Goal: Task Accomplishment & Management: Complete application form

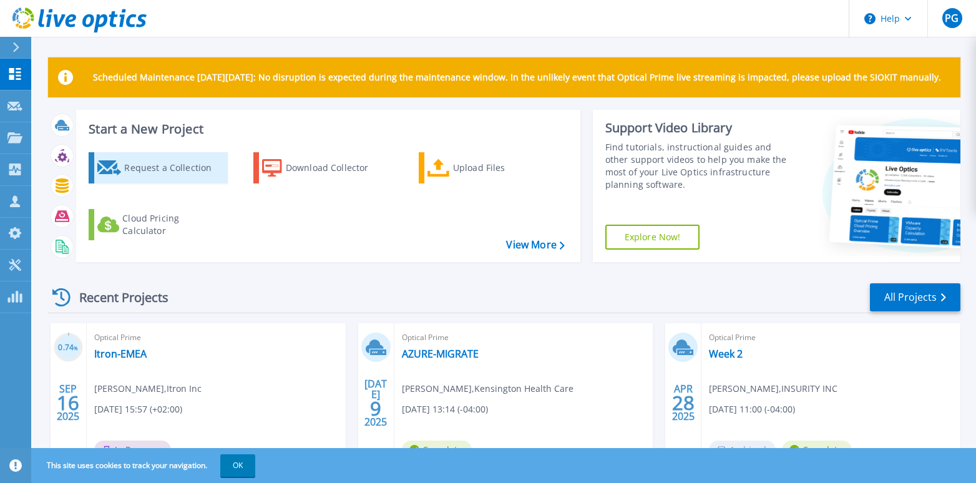
click at [150, 164] on div "Request a Collection" at bounding box center [174, 167] width 100 height 25
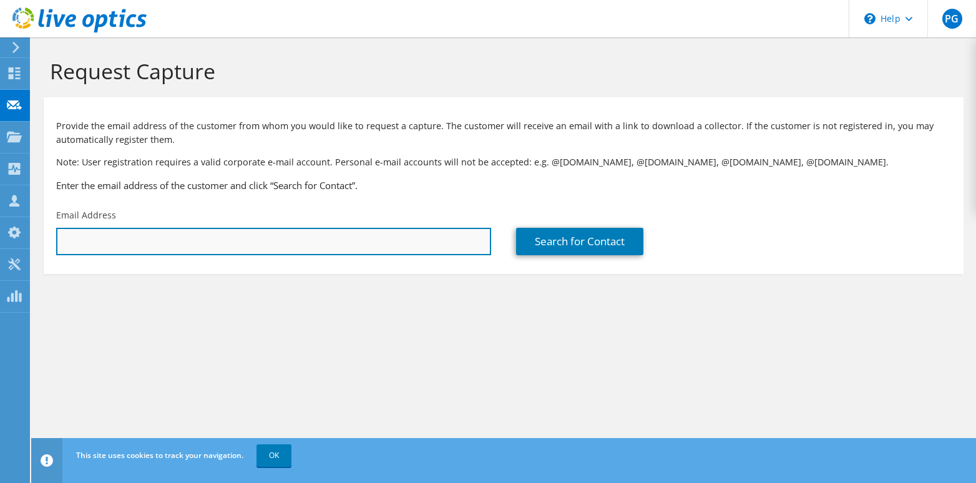
click at [381, 232] on input "text" at bounding box center [273, 241] width 435 height 27
type input "[EMAIL_ADDRESS][DOMAIN_NAME]"
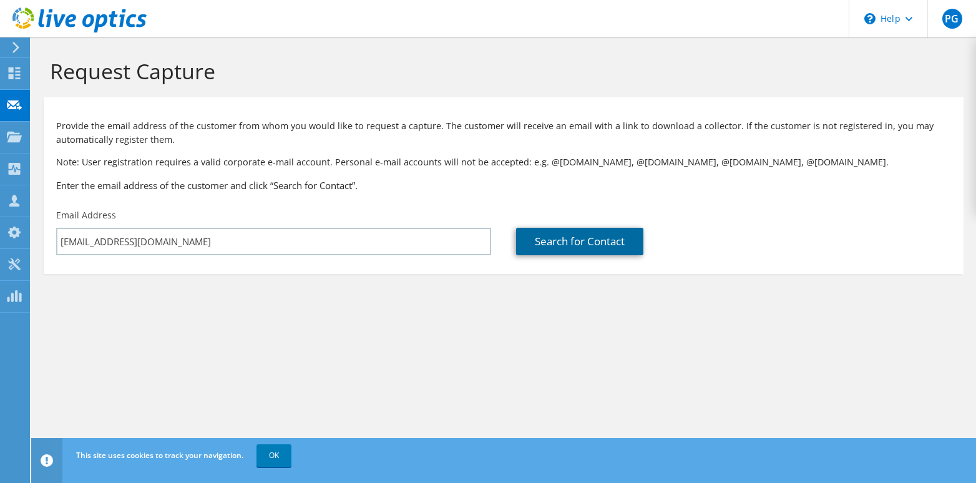
click at [559, 239] on link "Search for Contact" at bounding box center [579, 241] width 127 height 27
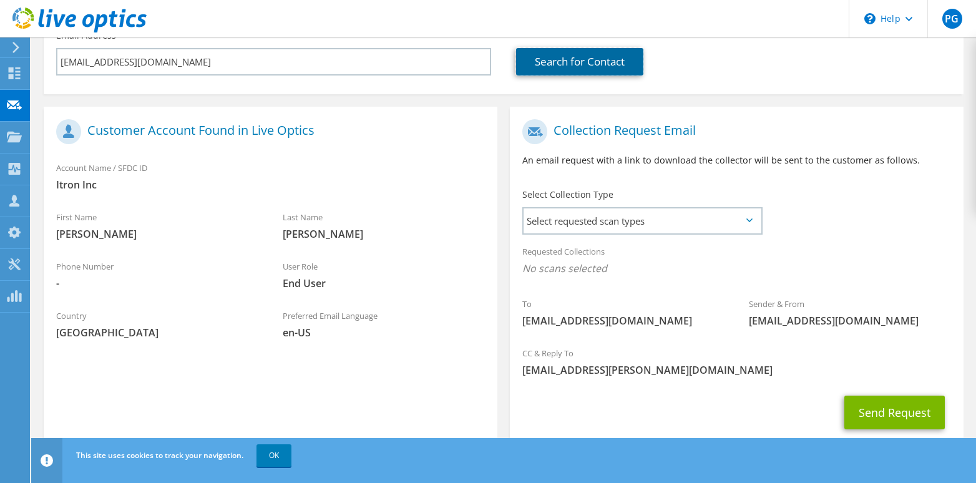
scroll to position [214, 0]
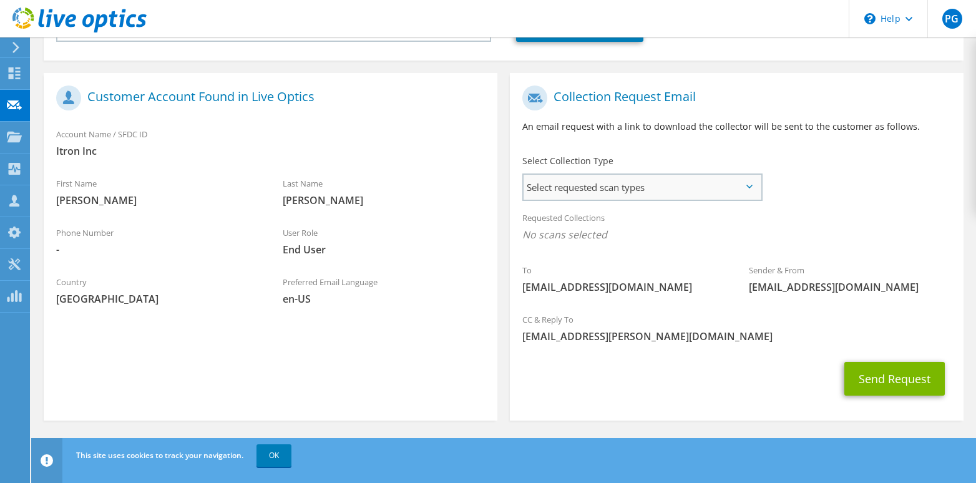
click at [755, 186] on span "Select requested scan types" at bounding box center [642, 187] width 237 height 25
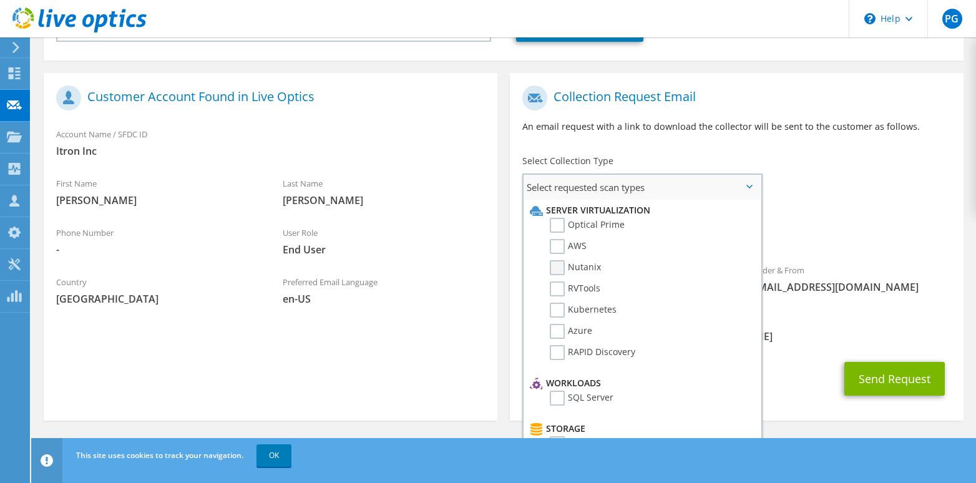
click at [555, 267] on label "Nutanix" at bounding box center [575, 267] width 51 height 15
click at [0, 0] on input "Nutanix" at bounding box center [0, 0] width 0 height 0
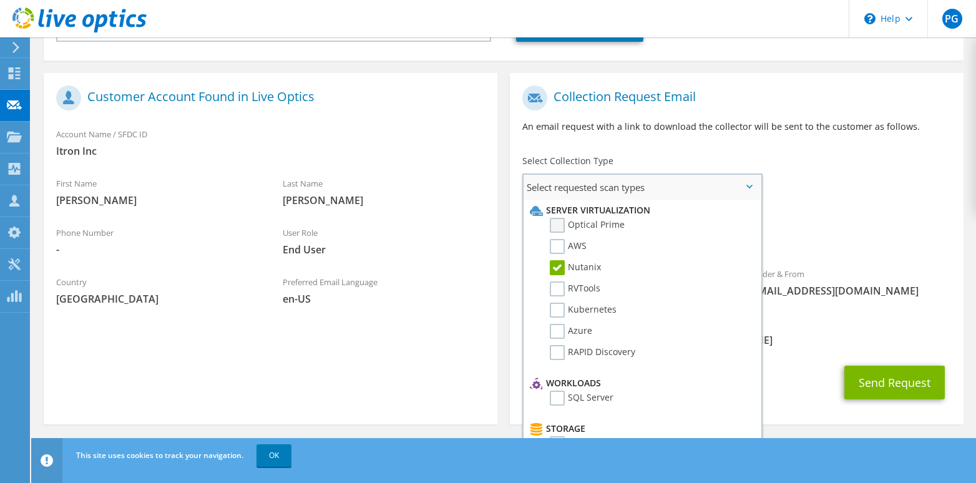
click at [560, 220] on label "Optical Prime" at bounding box center [587, 225] width 75 height 15
click at [0, 0] on input "Optical Prime" at bounding box center [0, 0] width 0 height 0
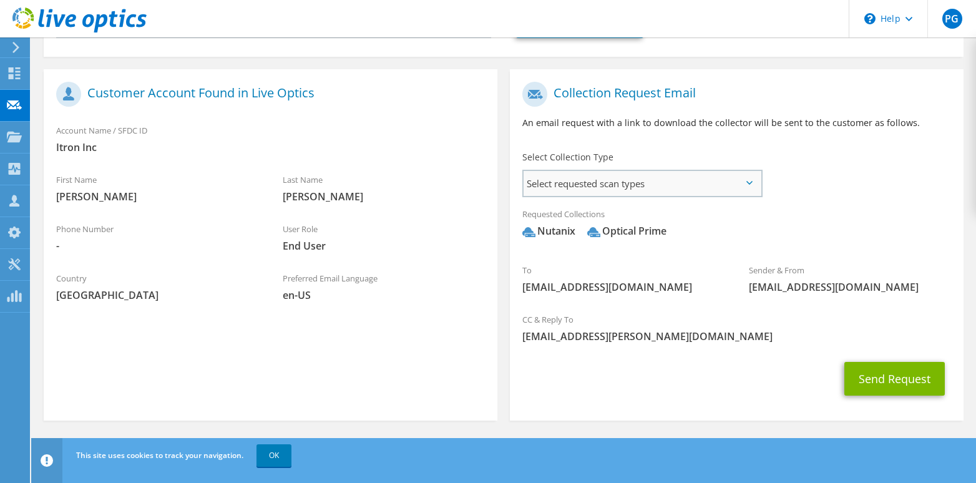
click at [752, 185] on span "Select requested scan types" at bounding box center [642, 183] width 237 height 25
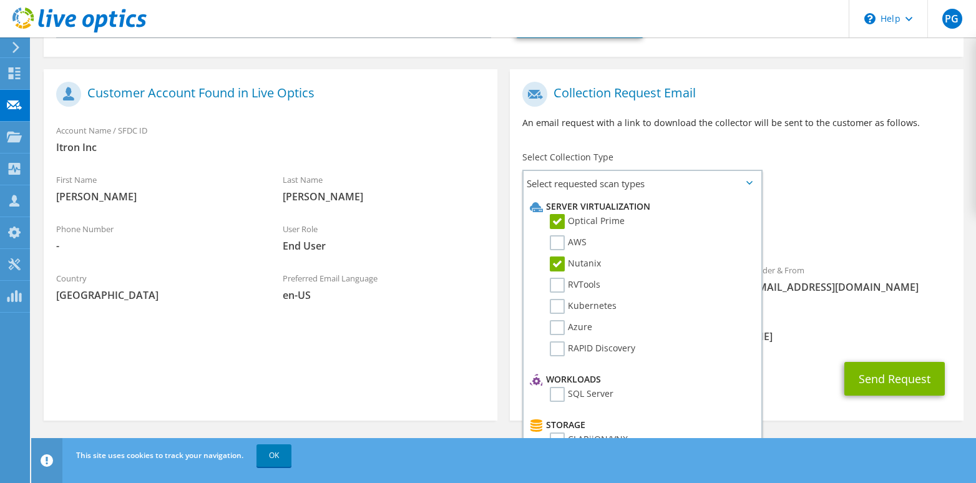
click at [752, 182] on icon at bounding box center [750, 183] width 6 height 4
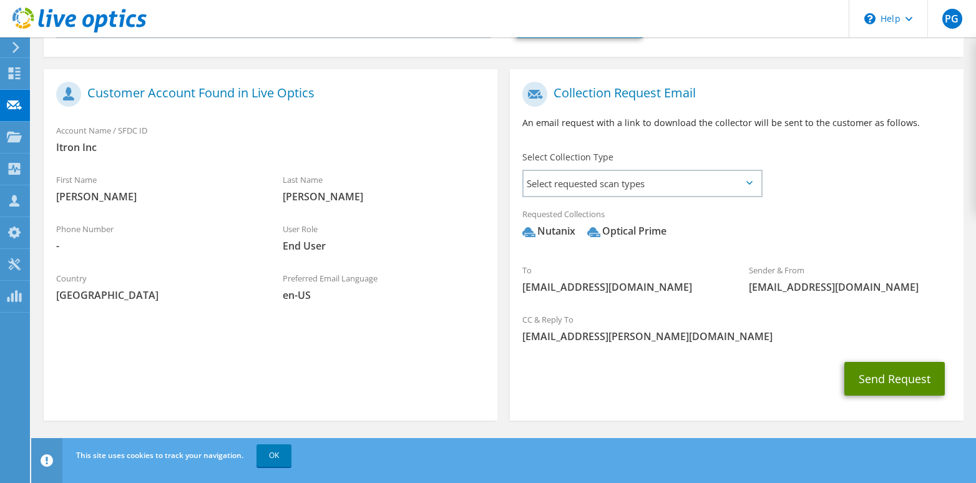
click at [868, 372] on button "Send Request" at bounding box center [895, 379] width 101 height 34
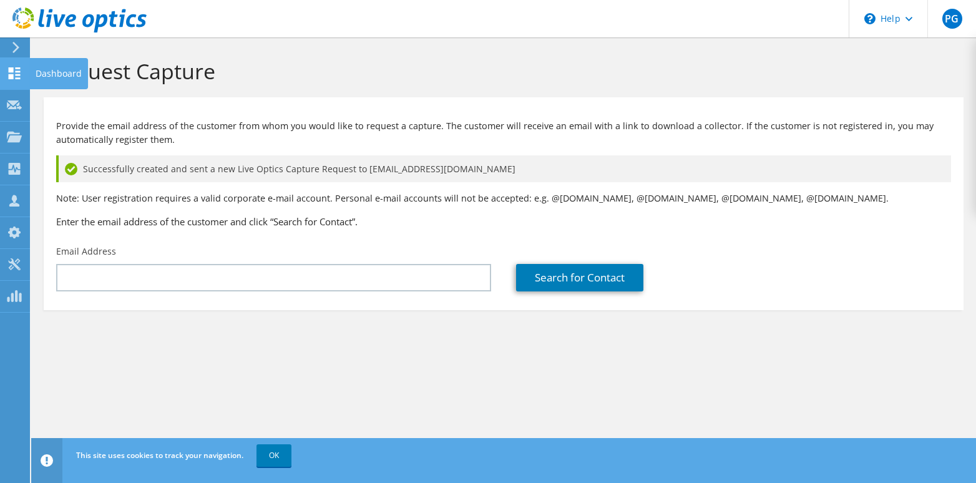
click at [14, 72] on icon at bounding box center [14, 73] width 15 height 12
